Goal: Find specific page/section: Find specific page/section

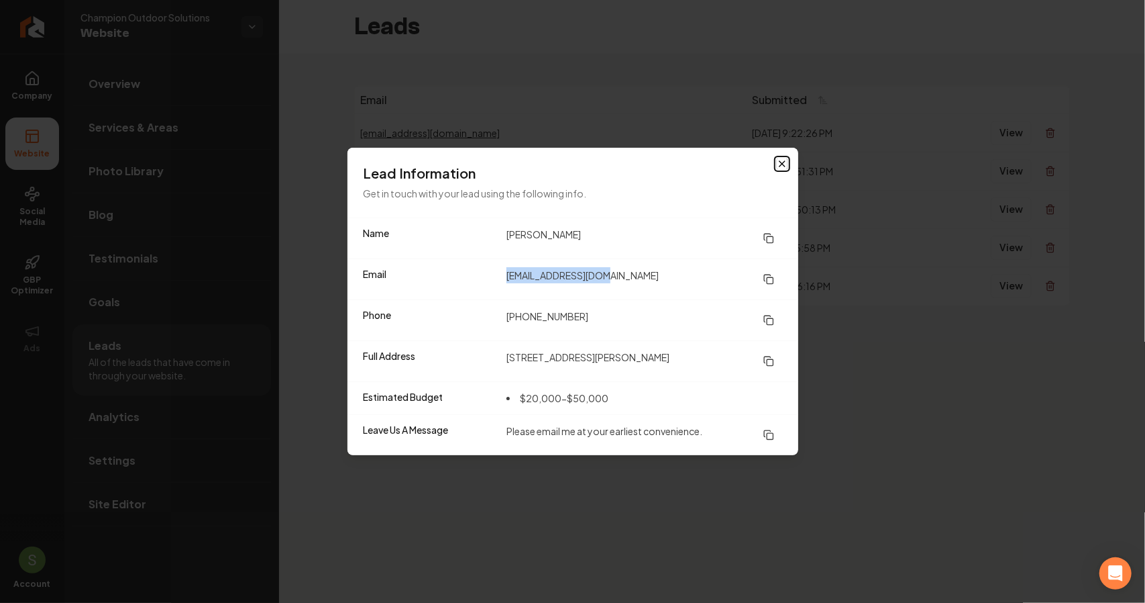
click at [780, 166] on icon "button" at bounding box center [782, 163] width 11 height 11
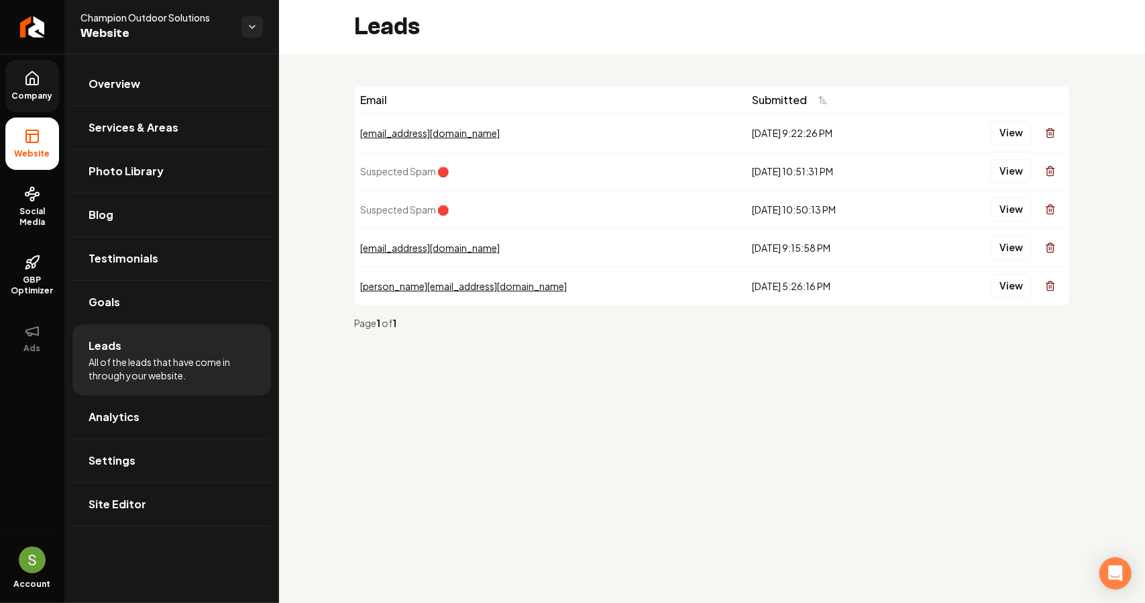
click at [28, 81] on icon at bounding box center [32, 78] width 16 height 16
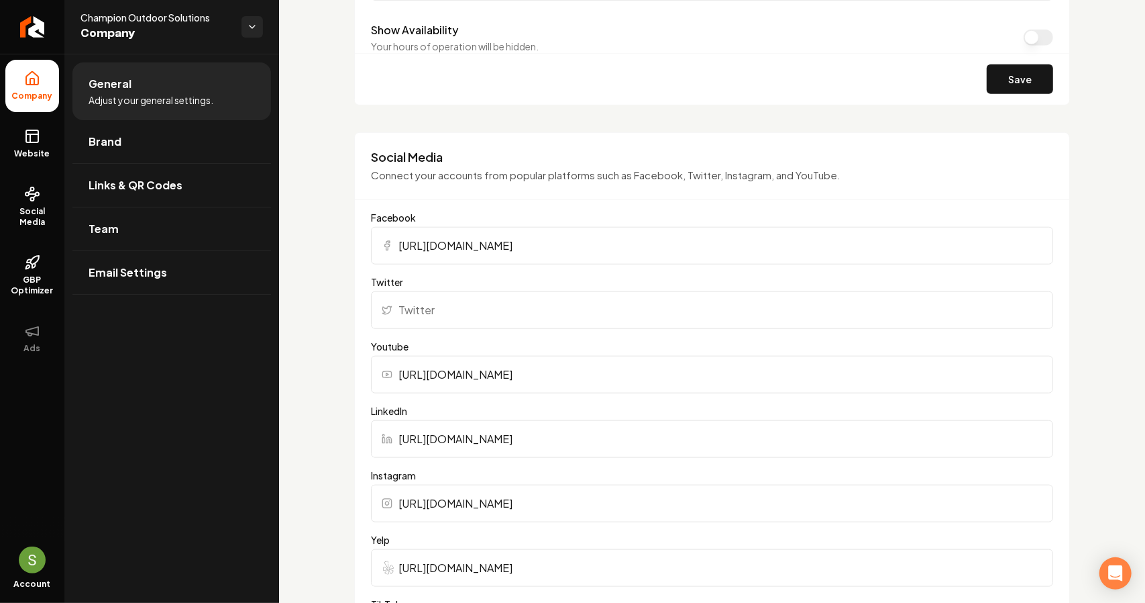
scroll to position [1208, 0]
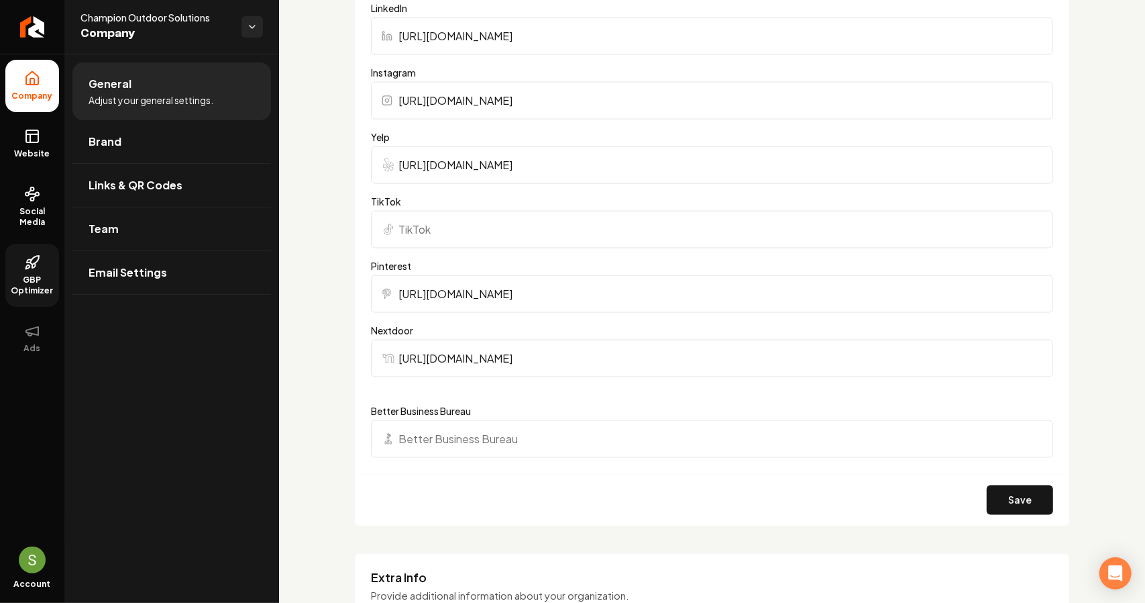
click at [48, 264] on link "GBP Optimizer" at bounding box center [32, 275] width 54 height 63
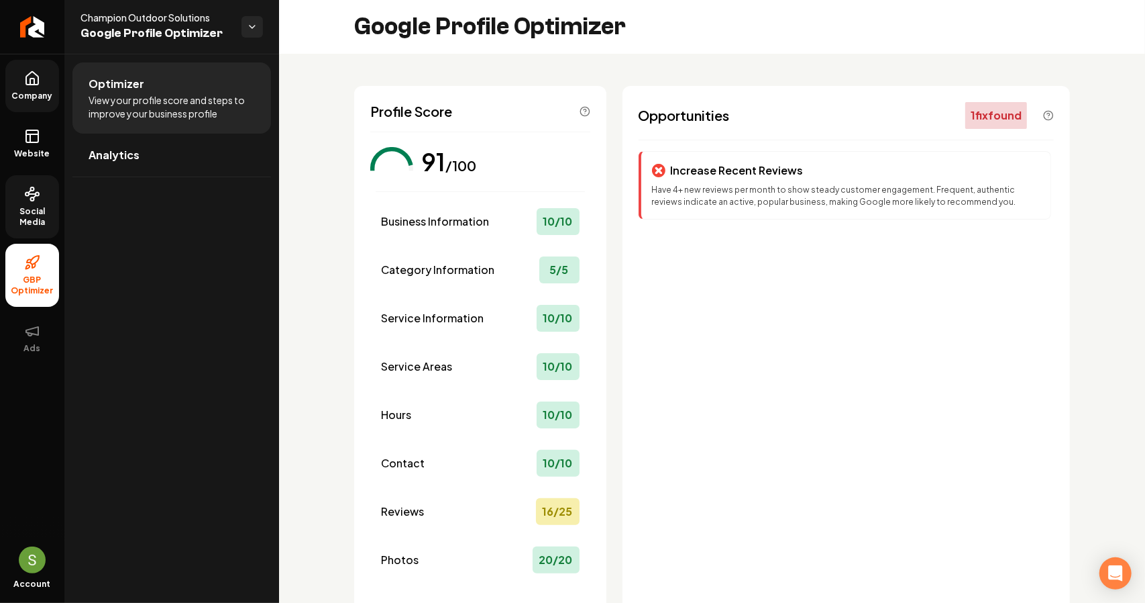
click at [41, 202] on link "Social Media" at bounding box center [32, 206] width 54 height 63
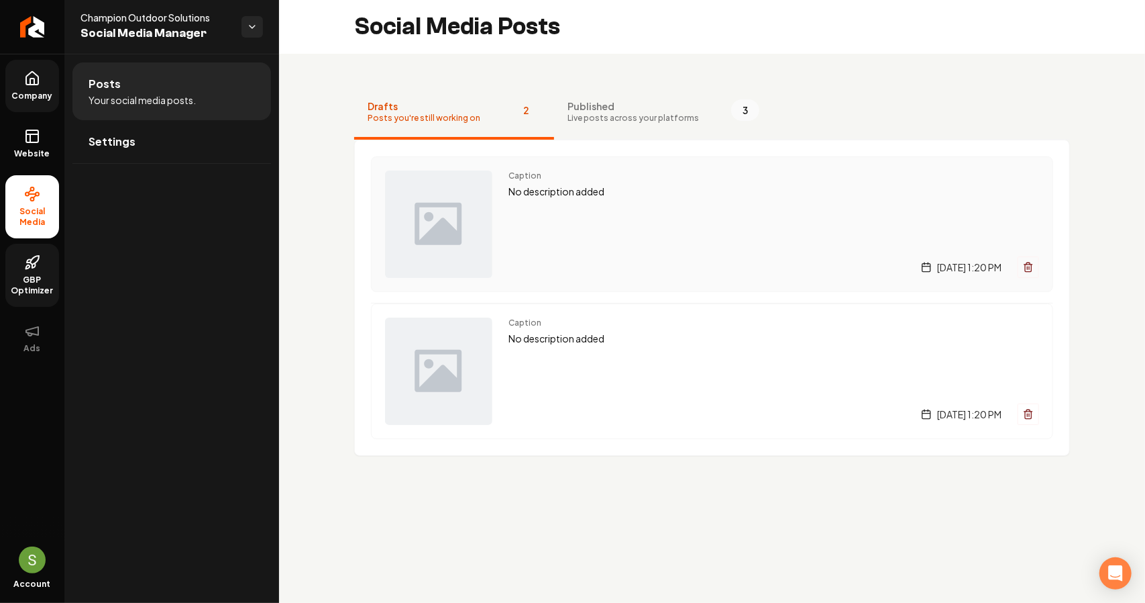
click at [1040, 262] on div "Caption No description added [DATE] 1:20 PM" at bounding box center [712, 224] width 682 height 136
